Goal: Task Accomplishment & Management: Manage account settings

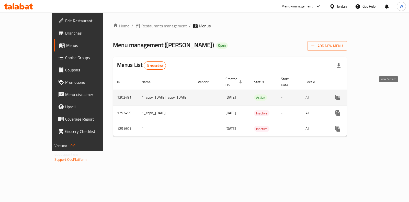
click at [377, 95] on icon "enhanced table" at bounding box center [375, 97] width 5 height 5
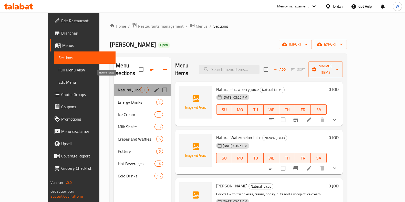
click at [118, 87] on span "Natural Juices" at bounding box center [129, 90] width 22 height 6
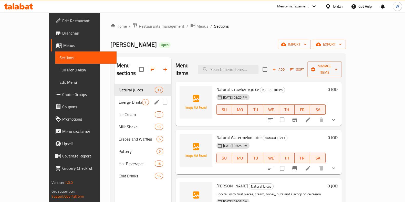
click at [114, 98] on div "Energy Drinks 2" at bounding box center [142, 102] width 57 height 12
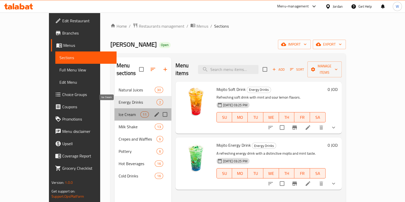
click at [118, 111] on span "Ice Cream" at bounding box center [129, 114] width 22 height 6
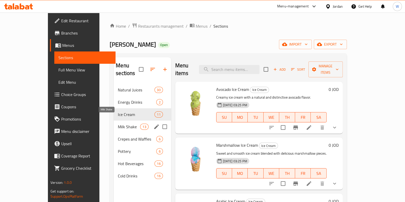
click at [118, 124] on span "Milk Shake" at bounding box center [129, 127] width 22 height 6
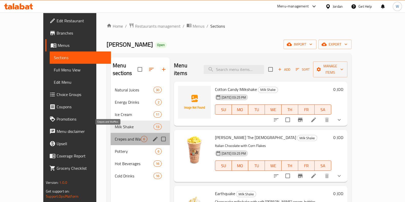
click at [115, 136] on span "Crepes and Waffles" at bounding box center [128, 139] width 26 height 6
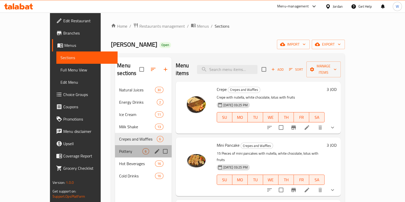
click at [115, 148] on div "Pottery 6" at bounding box center [143, 151] width 56 height 12
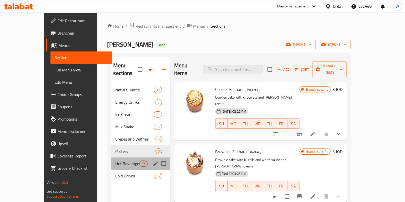
click at [114, 159] on div "Hot Beverages 16" at bounding box center [140, 163] width 59 height 12
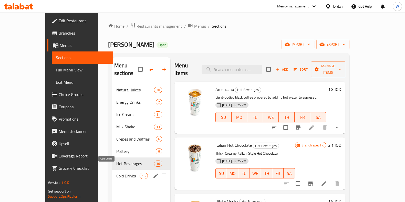
click at [116, 173] on span "Cold Drinks" at bounding box center [127, 176] width 23 height 6
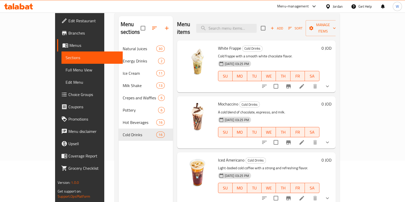
scroll to position [7, 0]
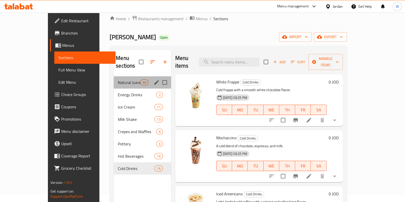
click at [114, 76] on div "Natural Juices 30" at bounding box center [142, 82] width 57 height 12
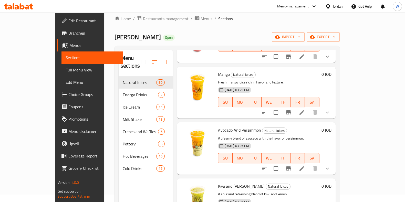
scroll to position [1449, 0]
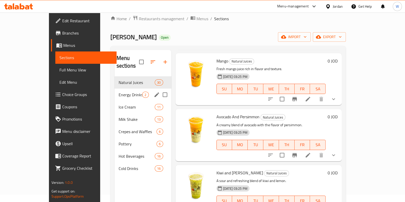
click at [118, 92] on span "Energy Drinks" at bounding box center [130, 95] width 24 height 6
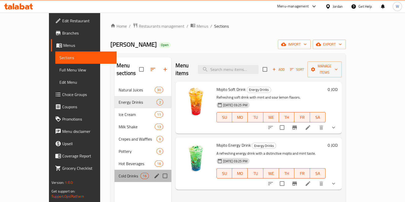
click at [114, 170] on div "Cold Drinks 16" at bounding box center [142, 176] width 57 height 12
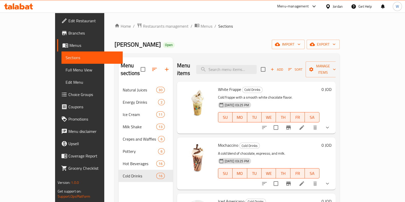
click at [57, 25] on link "Edit Restaurant" at bounding box center [90, 21] width 66 height 12
click at [68, 30] on span "Branches" at bounding box center [93, 33] width 50 height 6
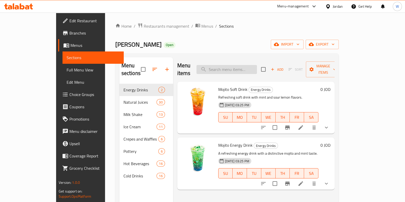
click at [234, 66] on input "search" at bounding box center [226, 69] width 60 height 9
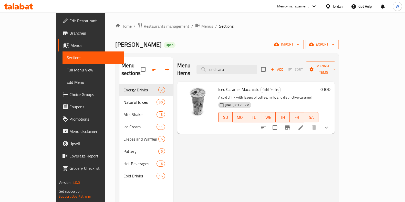
type input "iced cara"
click at [289, 125] on icon "Branch-specific-item" at bounding box center [287, 127] width 5 height 4
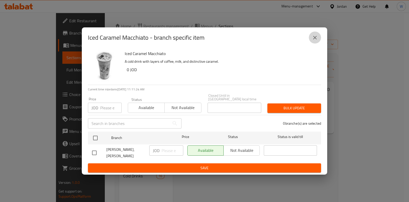
click at [320, 40] on button "close" at bounding box center [315, 37] width 12 height 12
